Goal: Browse casually: Explore the website without a specific task or goal

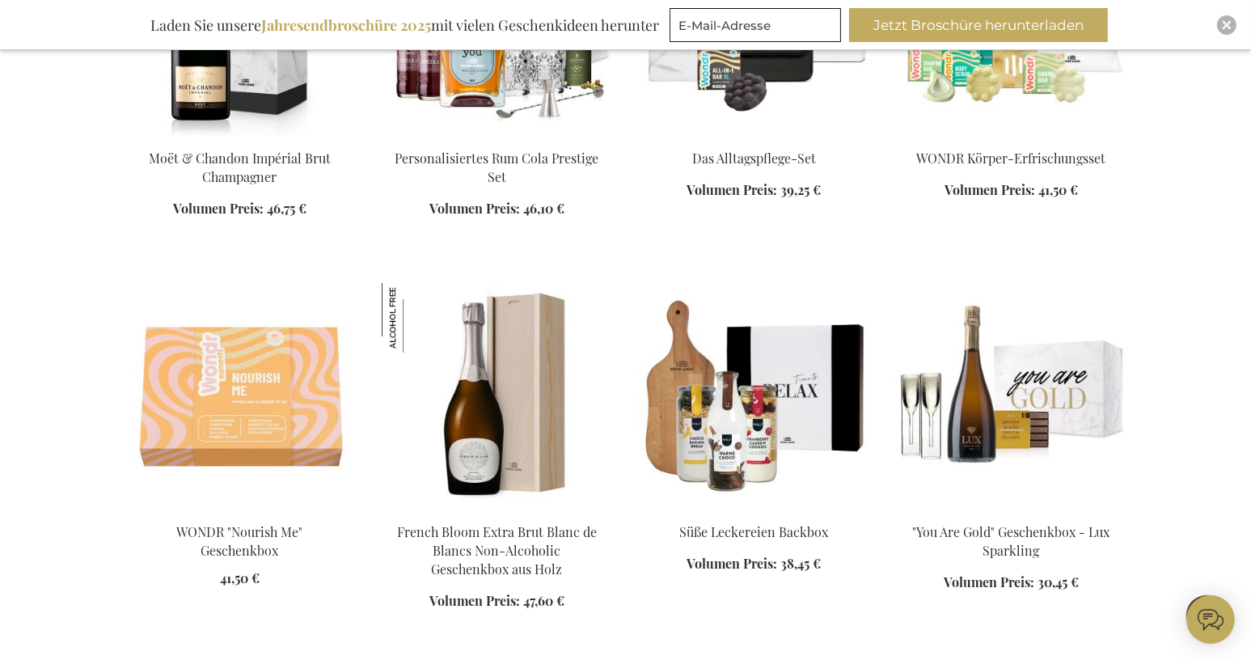
scroll to position [1213, 0]
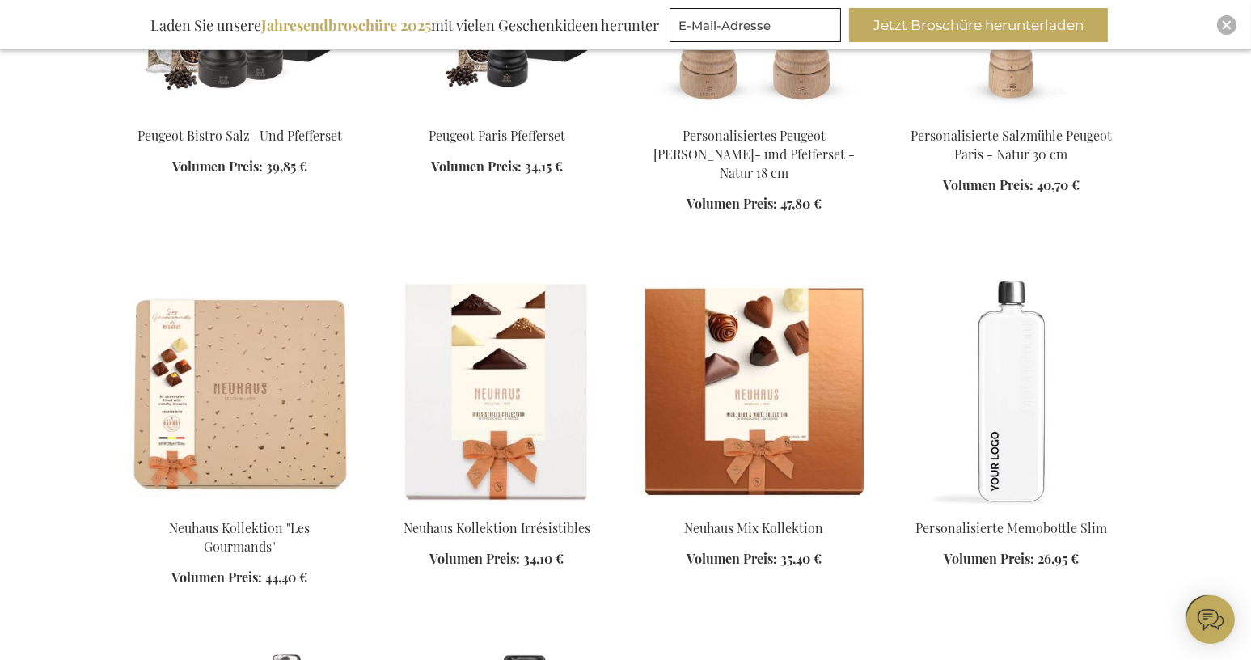
scroll to position [2344, 0]
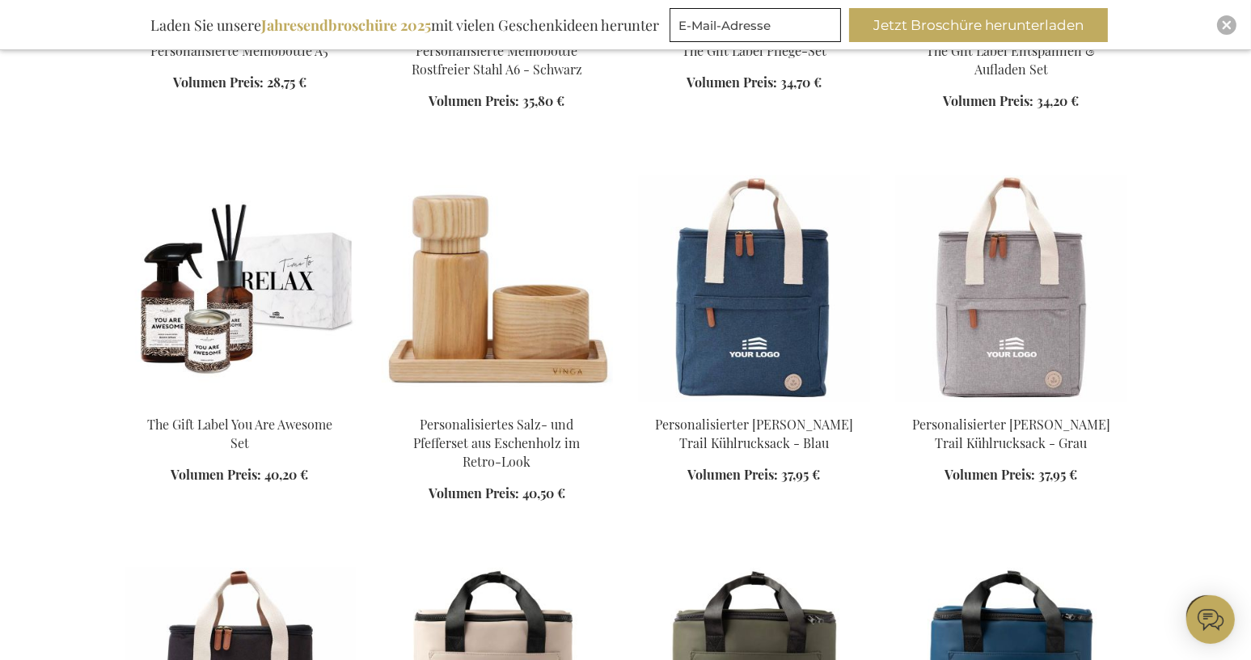
scroll to position [3315, 0]
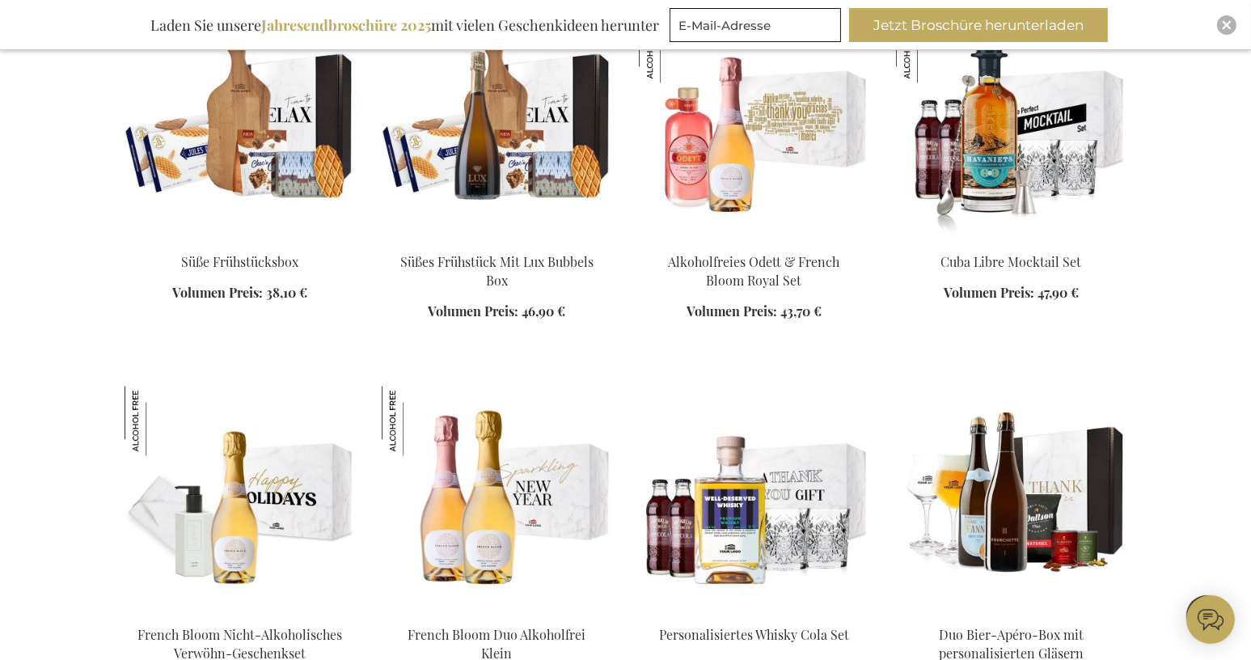
scroll to position [4931, 0]
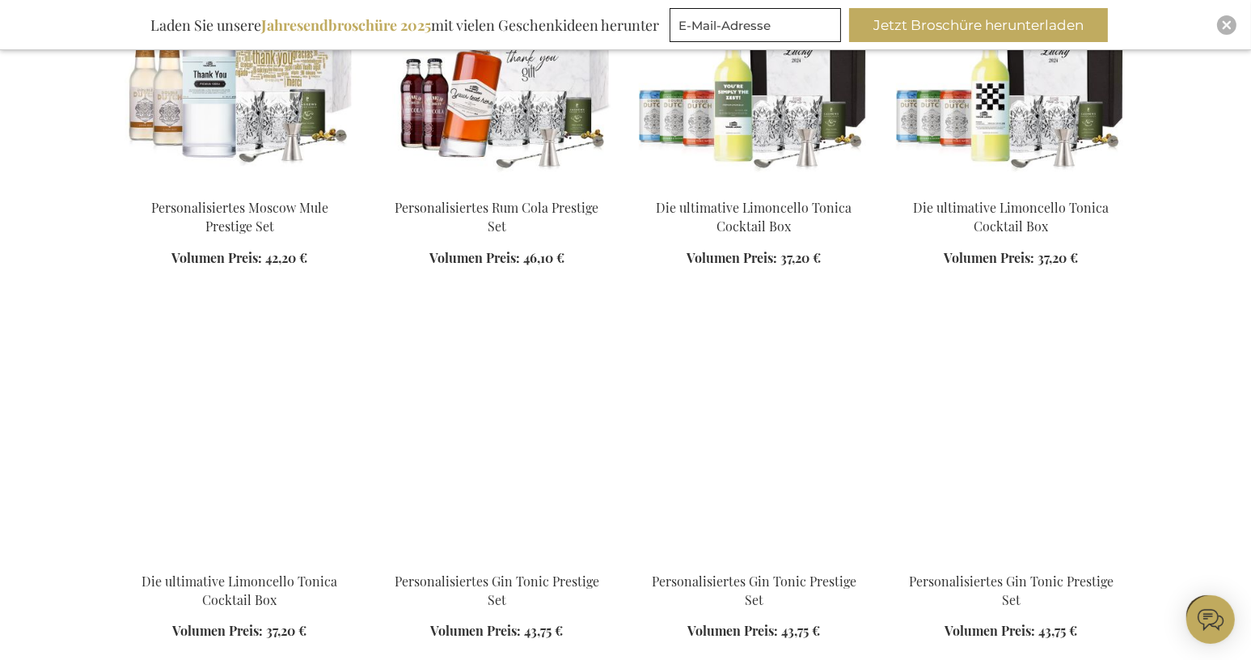
scroll to position [6144, 0]
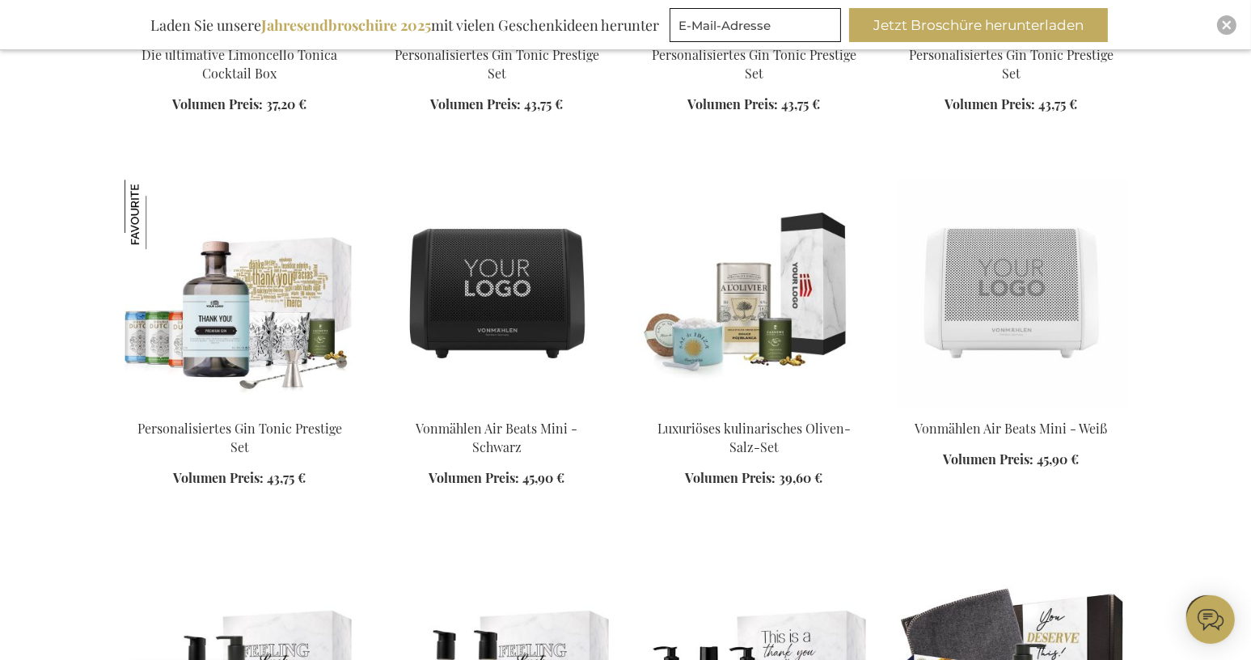
scroll to position [6629, 0]
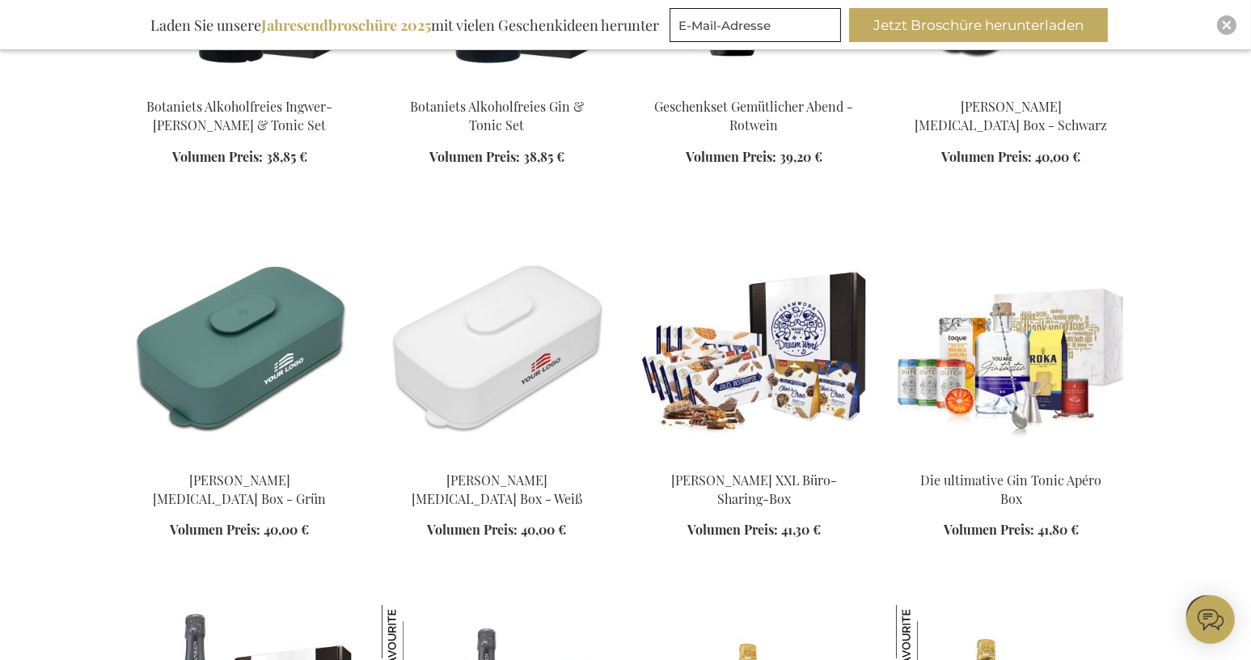
scroll to position [8488, 0]
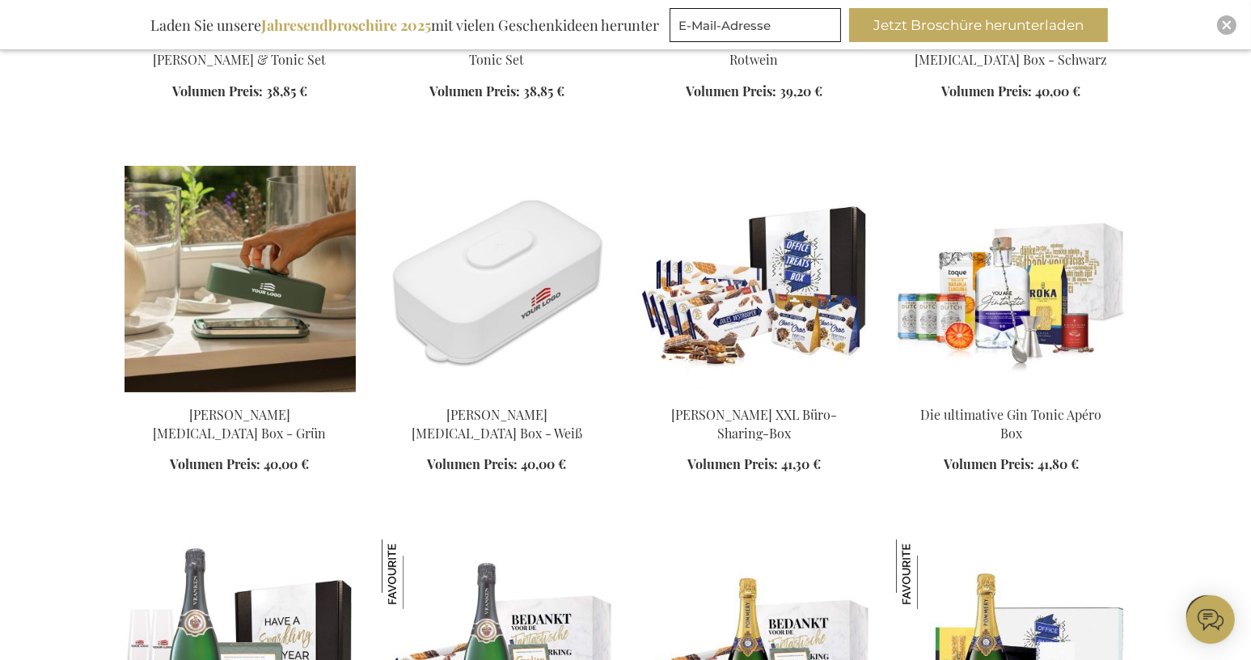
click at [242, 406] on div "In den Warenkorb" at bounding box center [239, 449] width 231 height 87
click at [259, 301] on img at bounding box center [239, 279] width 231 height 226
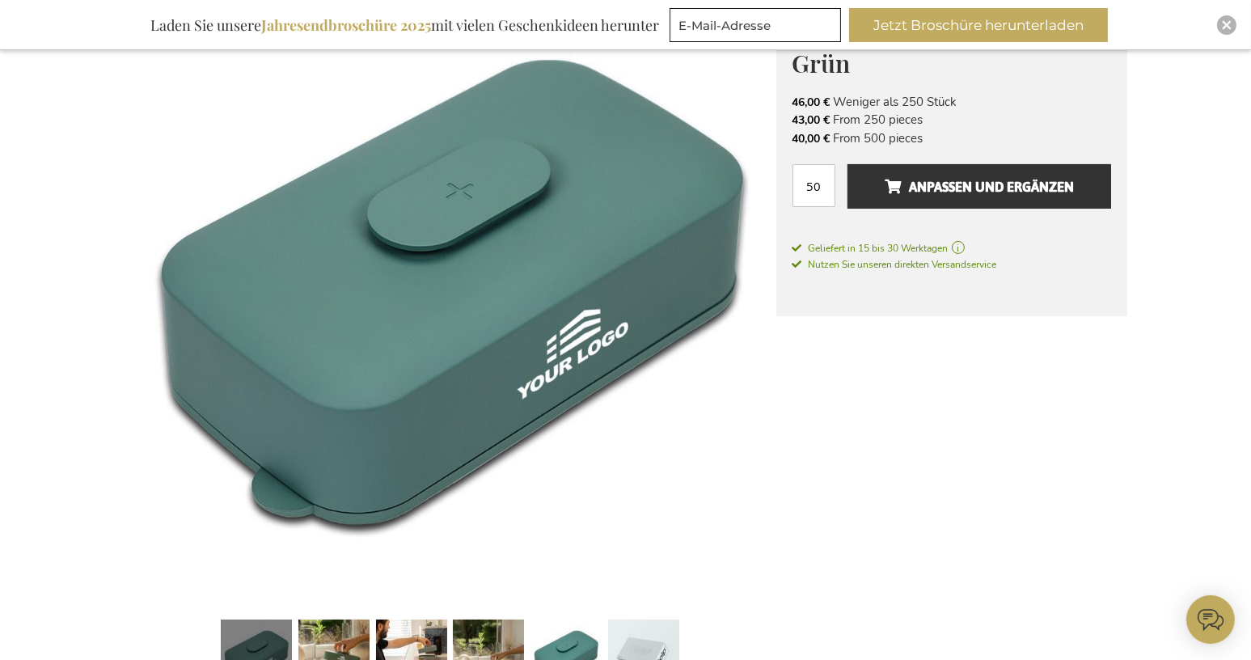
scroll to position [323, 0]
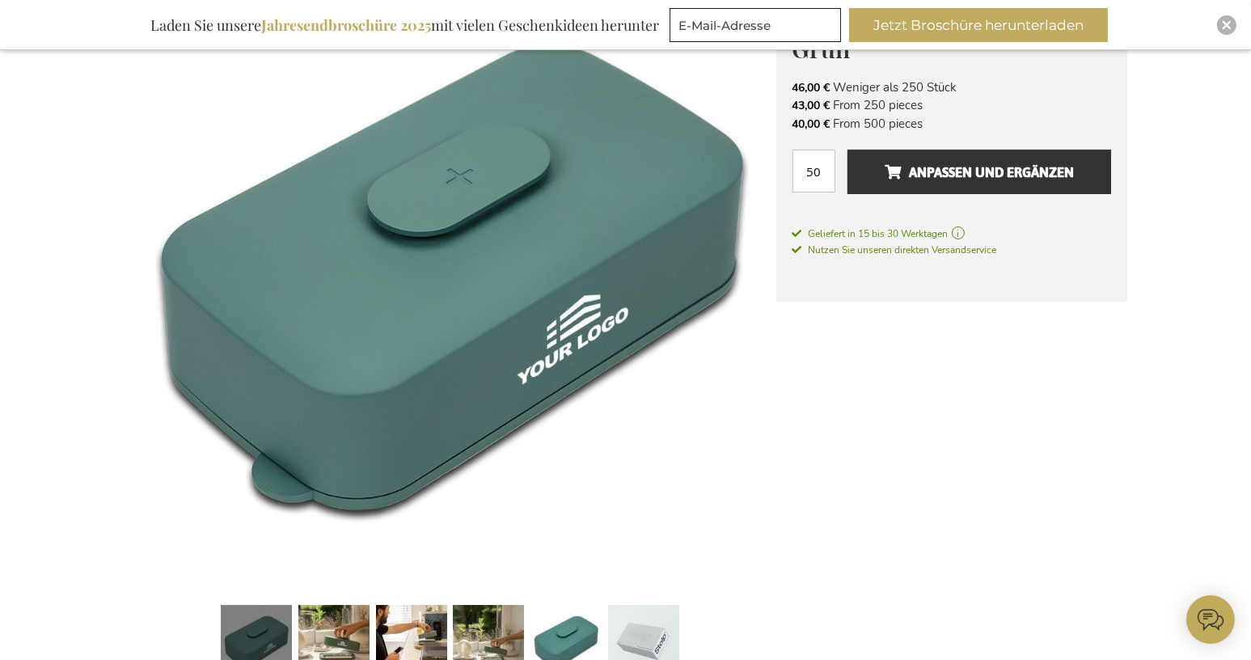
click at [285, 633] on link at bounding box center [256, 643] width 71 height 89
click at [348, 631] on link at bounding box center [333, 643] width 71 height 89
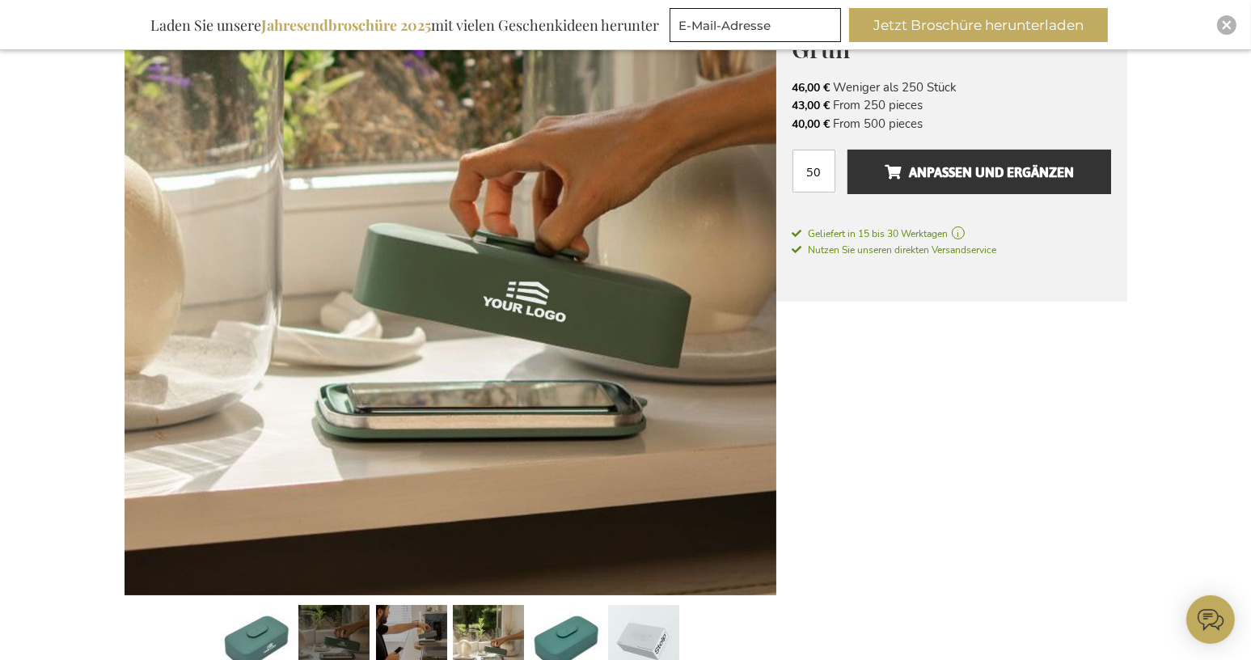
click at [417, 638] on link at bounding box center [411, 643] width 71 height 89
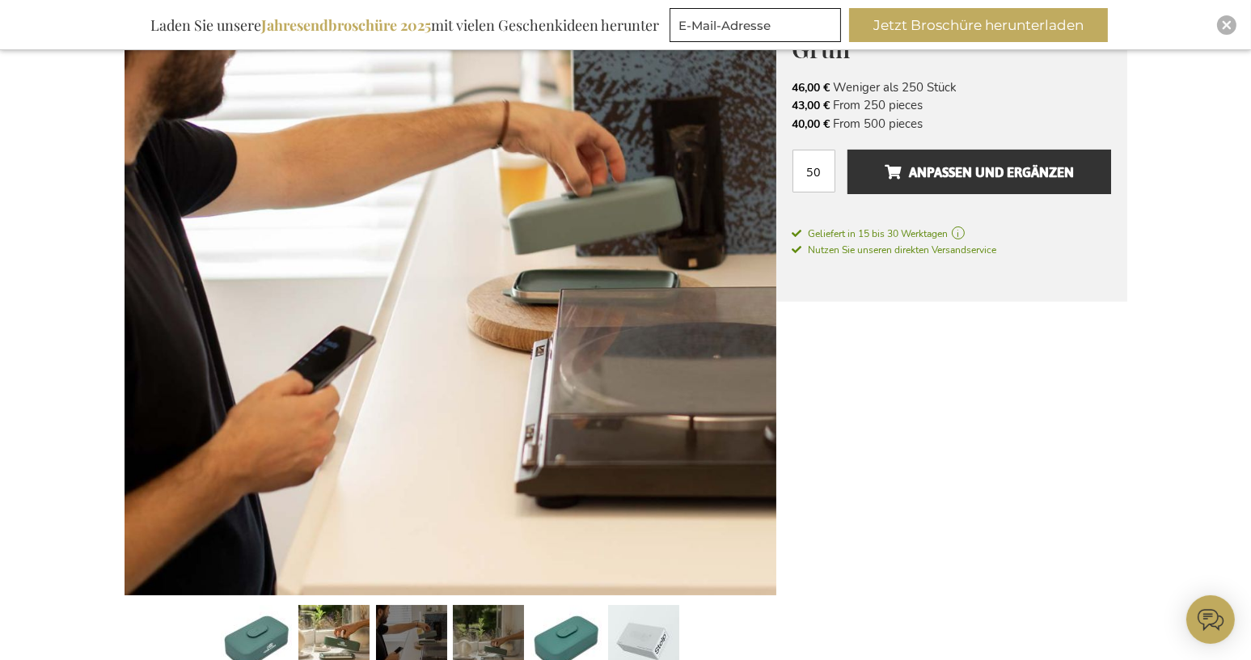
click at [496, 631] on link at bounding box center [488, 643] width 71 height 89
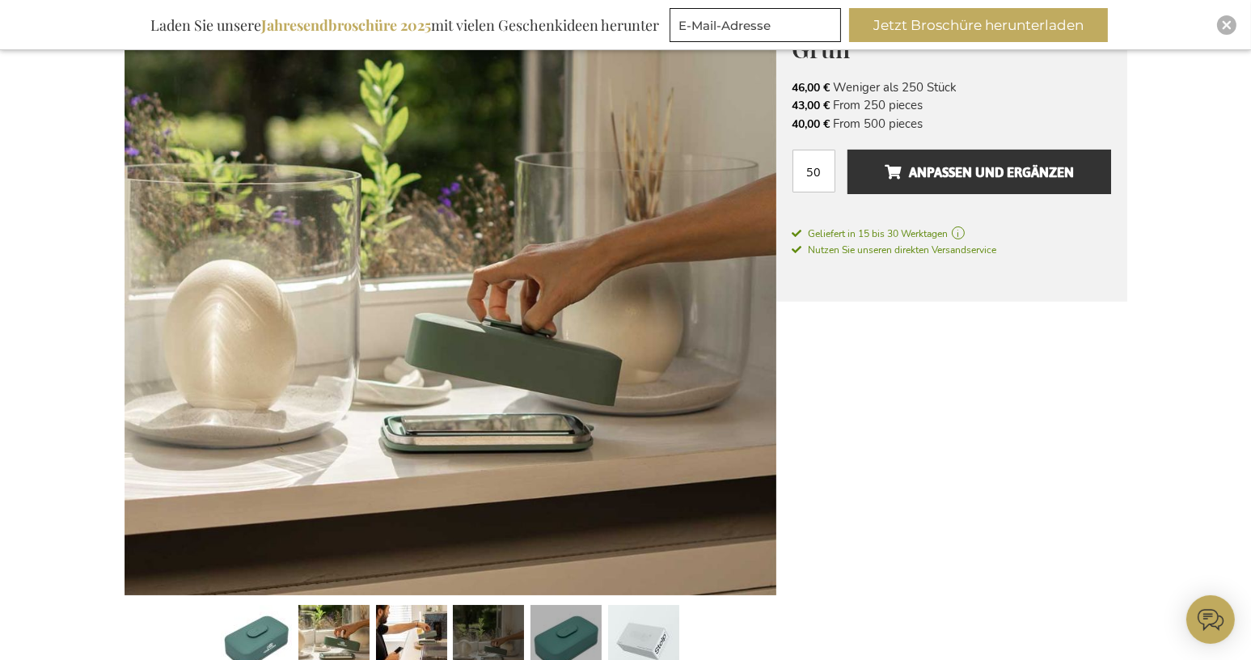
click at [559, 631] on link at bounding box center [565, 643] width 71 height 89
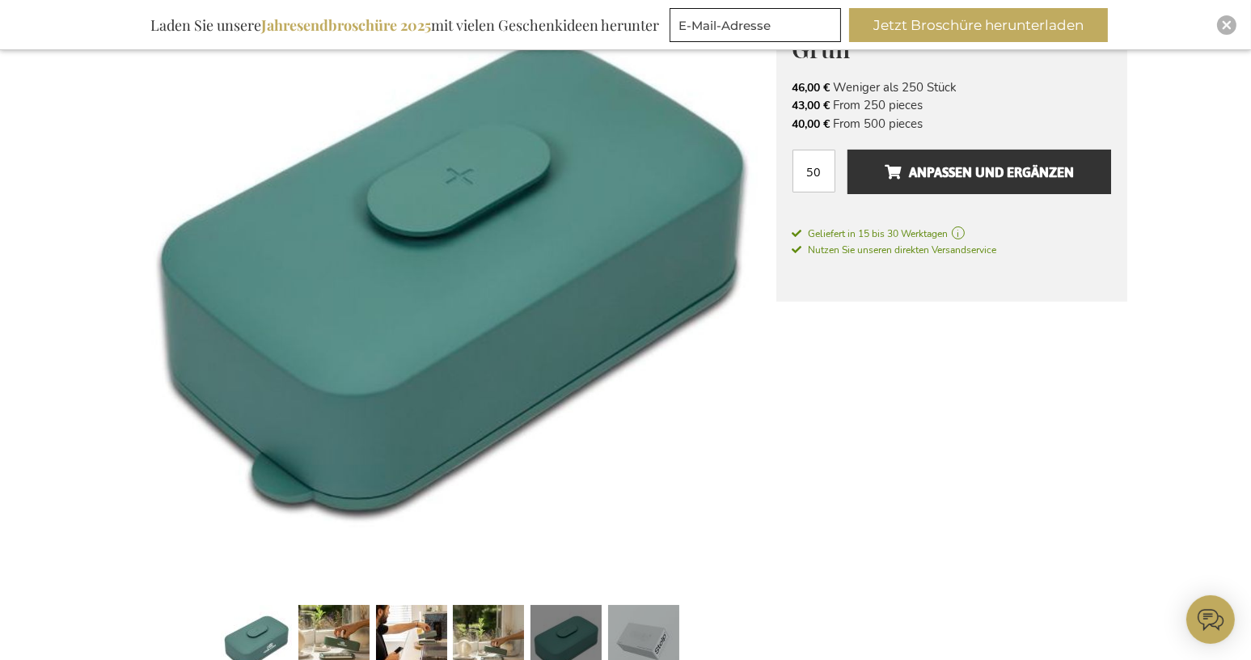
click at [650, 640] on link at bounding box center [643, 643] width 71 height 89
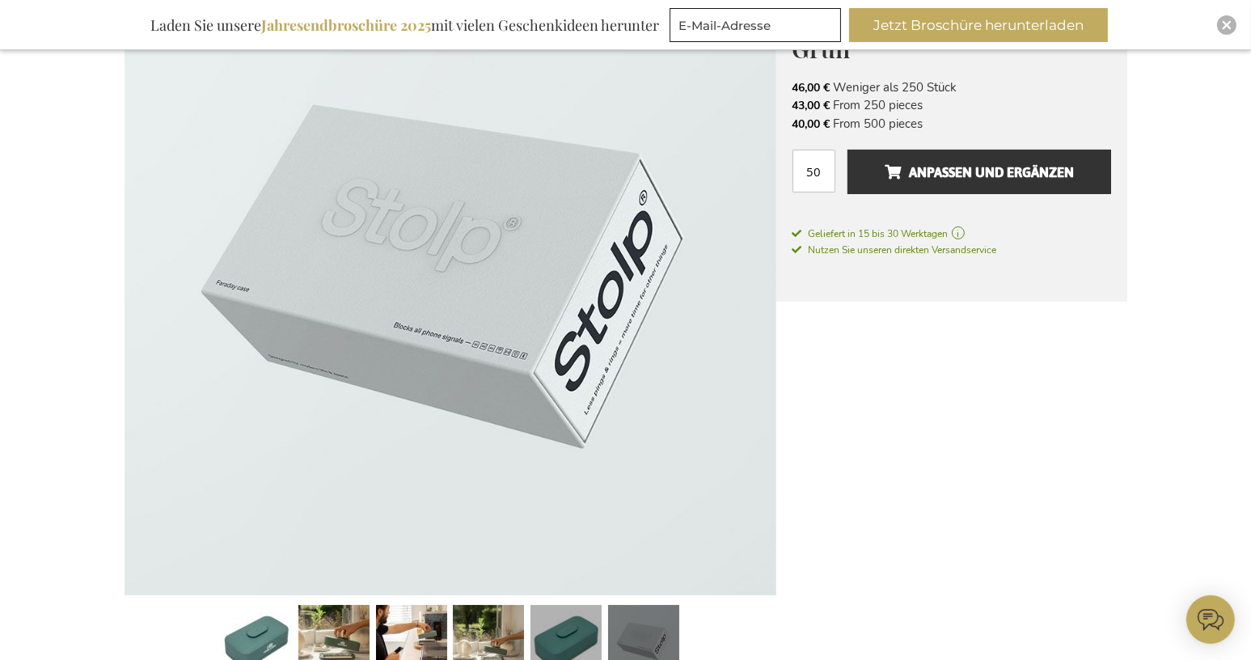
click at [573, 632] on link at bounding box center [565, 643] width 71 height 89
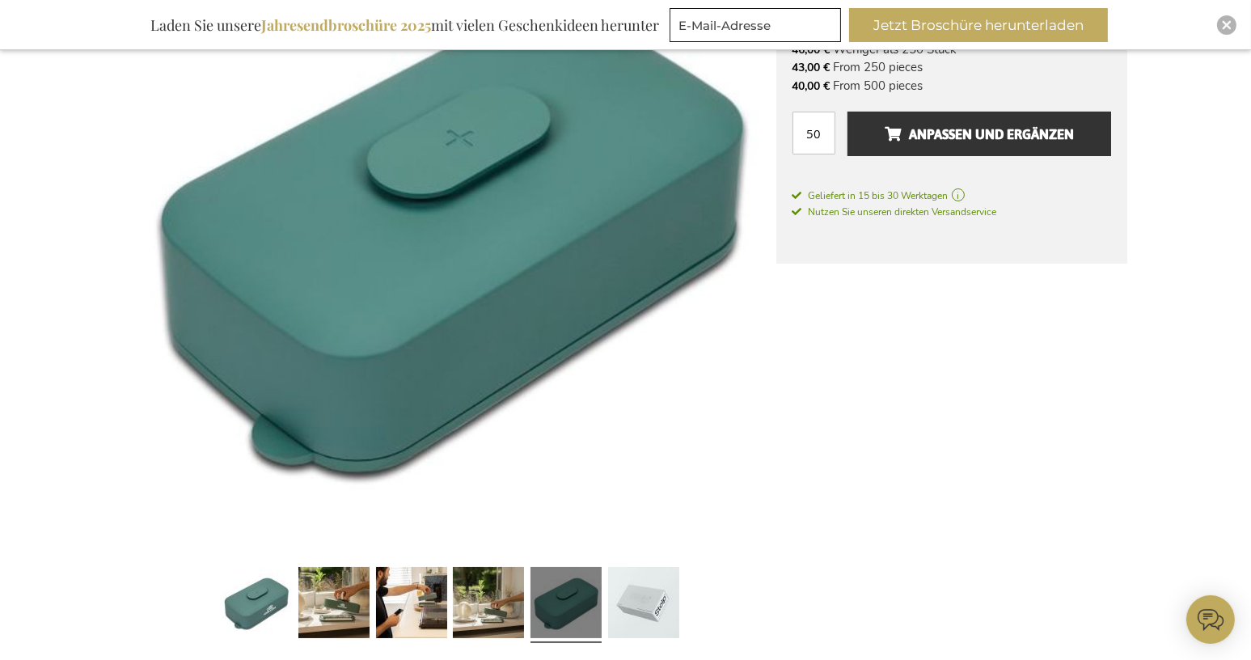
scroll to position [404, 0]
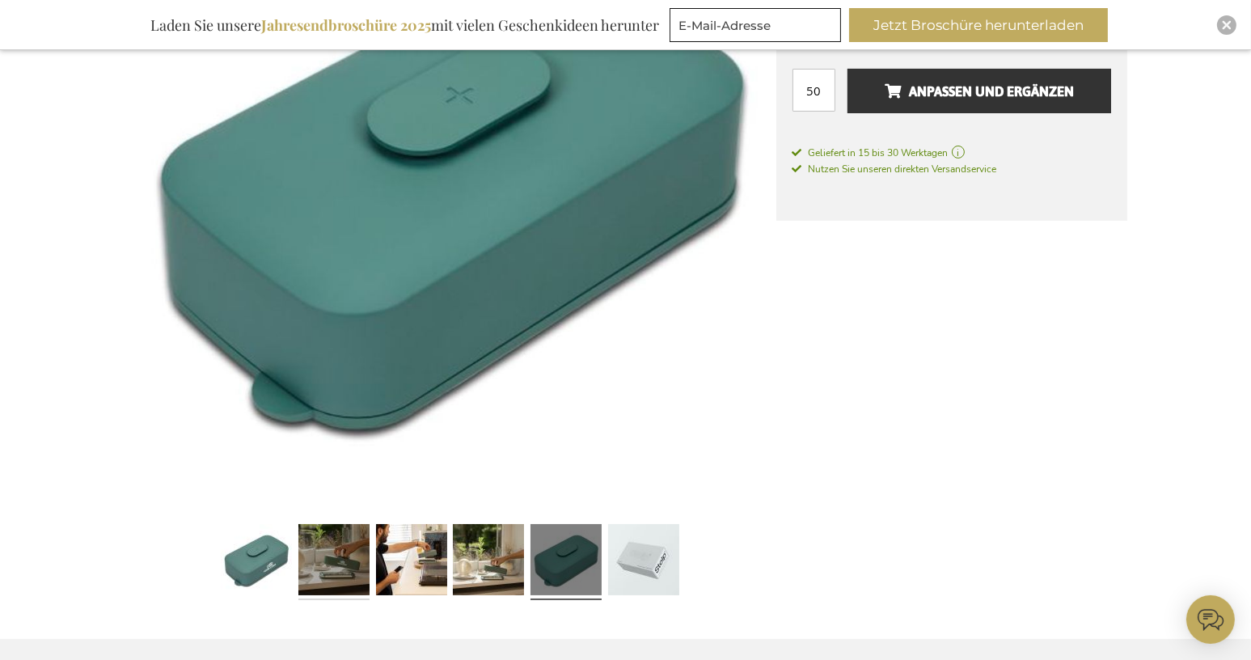
click at [344, 557] on link at bounding box center [333, 562] width 71 height 89
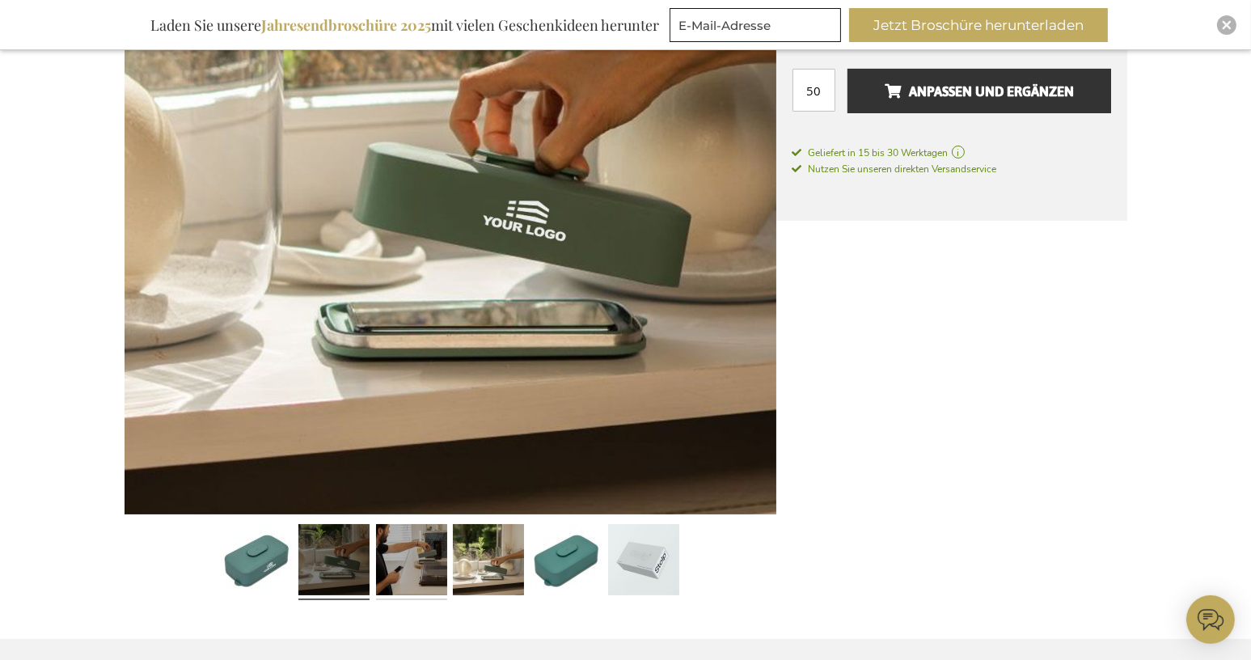
click at [400, 563] on link at bounding box center [411, 562] width 71 height 89
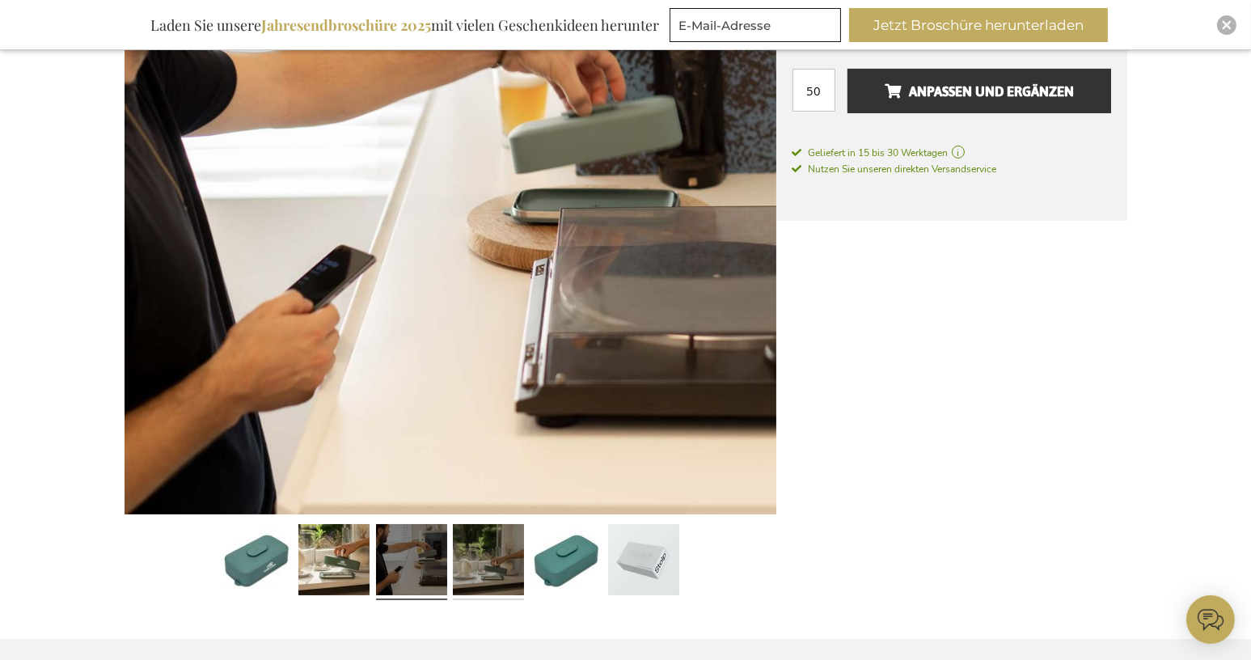
click at [486, 566] on link at bounding box center [488, 562] width 71 height 89
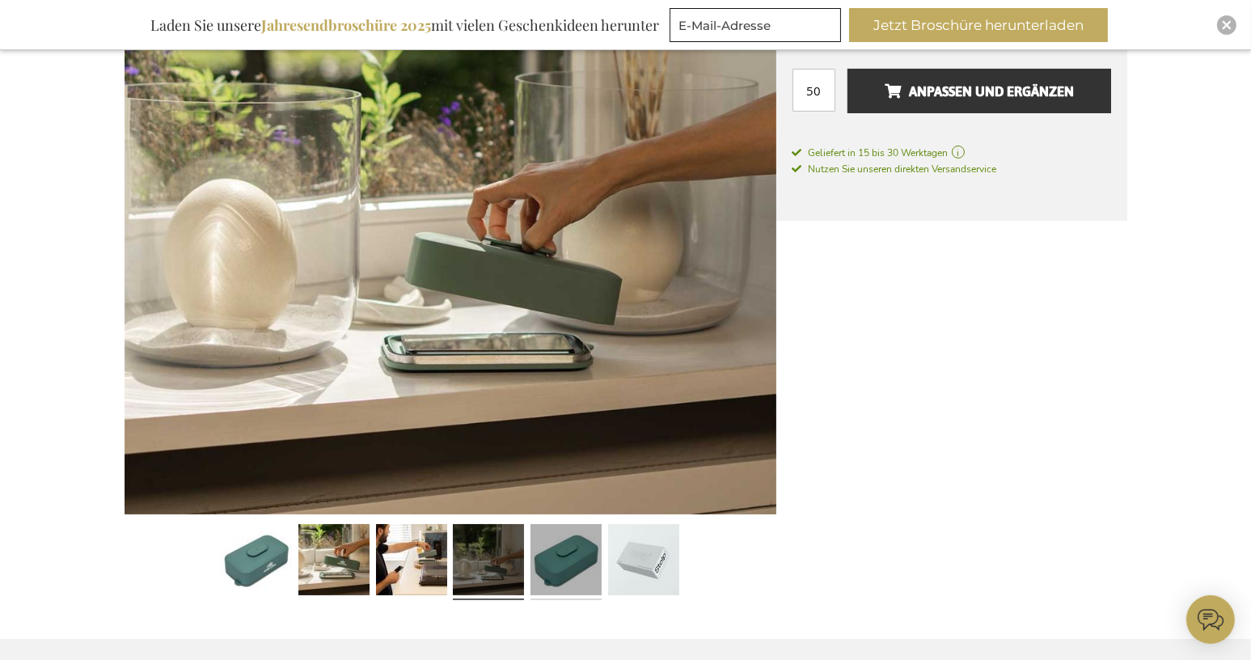
click at [569, 562] on link at bounding box center [565, 562] width 71 height 89
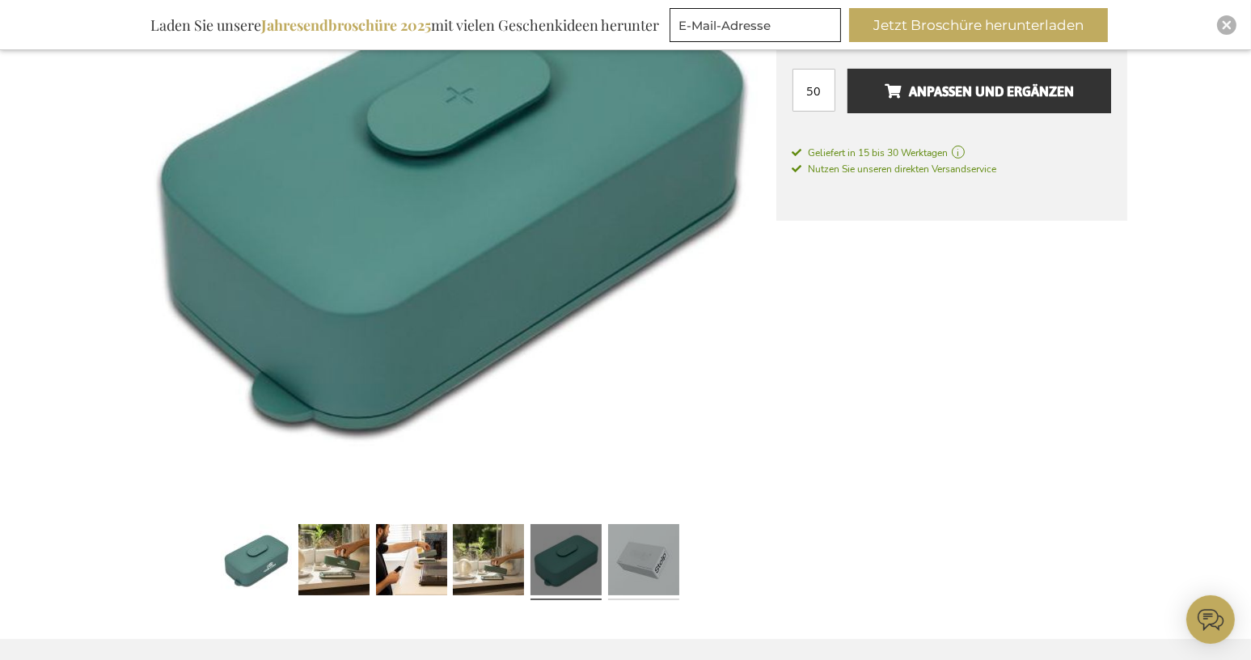
click at [649, 561] on link at bounding box center [643, 562] width 71 height 89
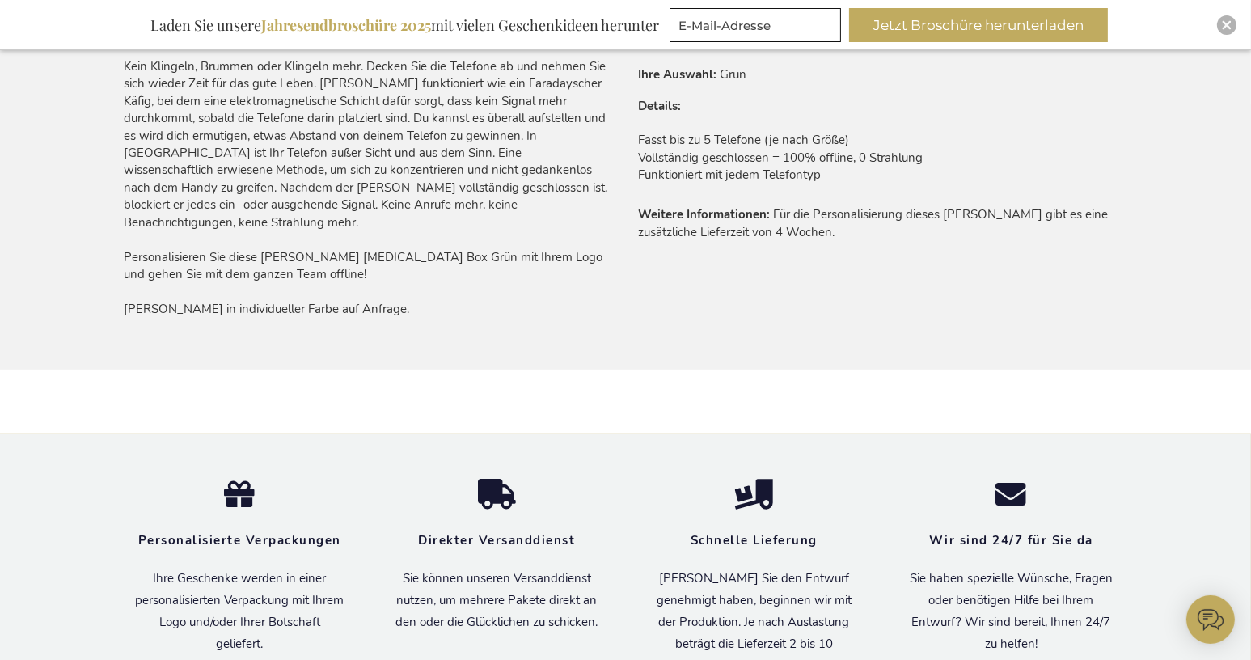
scroll to position [1132, 0]
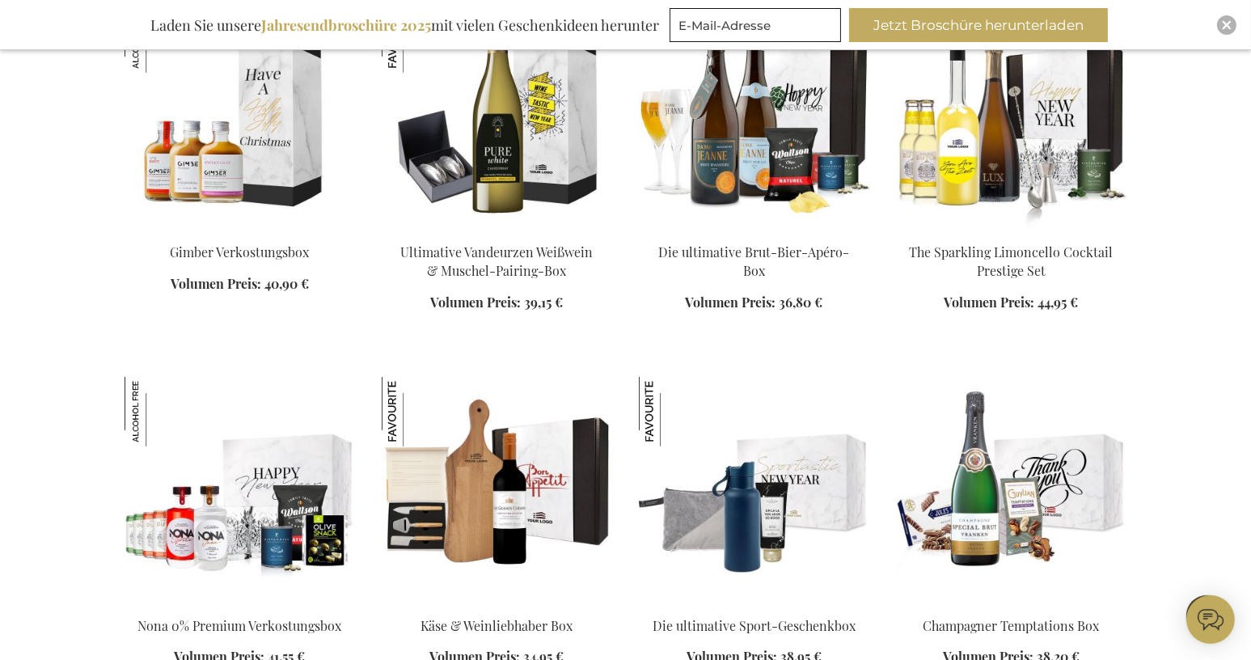
scroll to position [1589, 0]
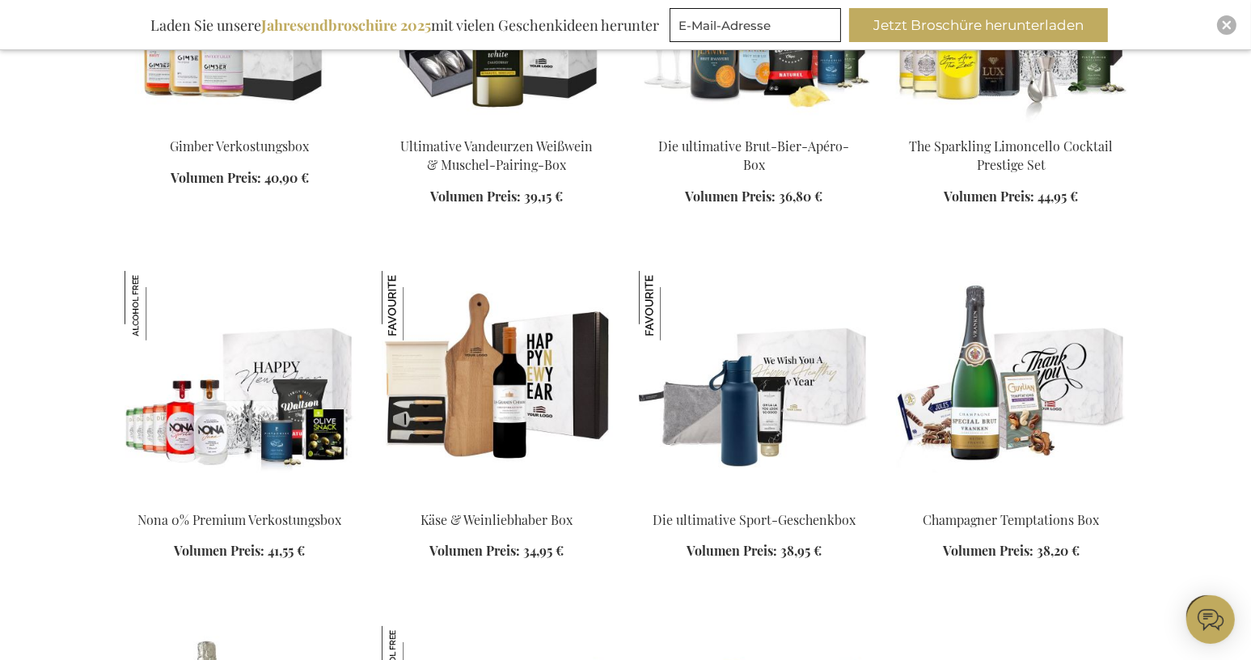
scroll to position [1670, 0]
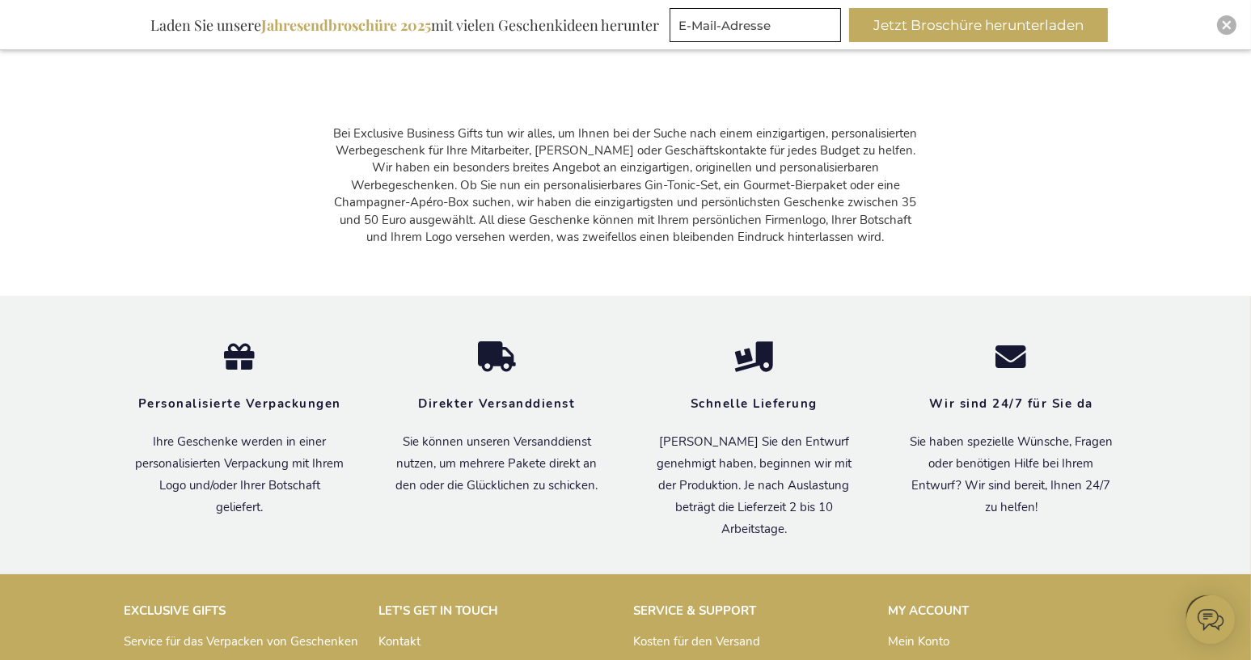
scroll to position [8218, 0]
